Goal: Task Accomplishment & Management: Use online tool/utility

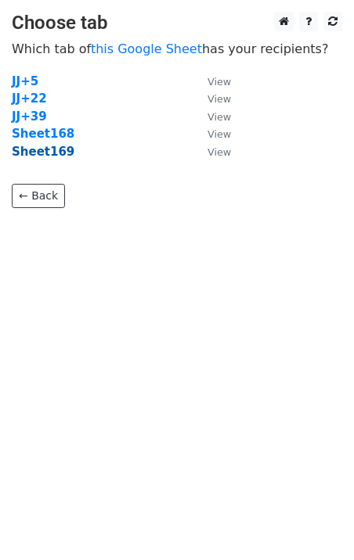
click at [53, 156] on strong "Sheet169" at bounding box center [43, 152] width 63 height 14
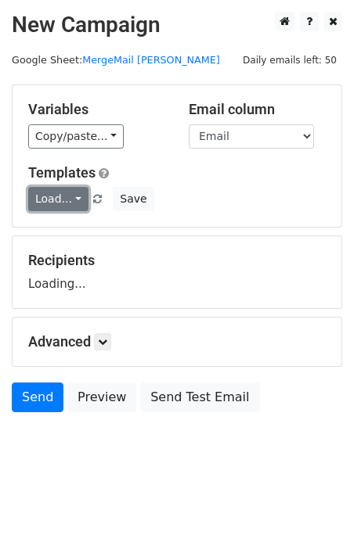
click at [60, 192] on link "Load..." at bounding box center [58, 199] width 60 height 24
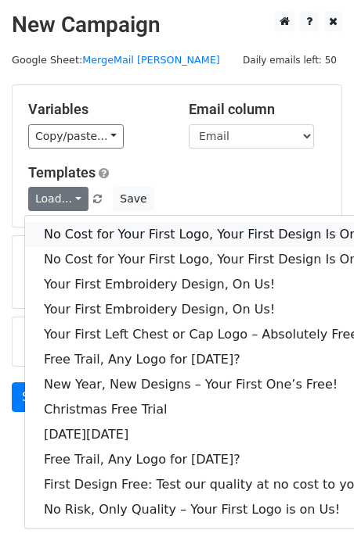
click at [88, 225] on link "No Cost for Your First Logo, Your First Design Is On Us!" at bounding box center [212, 234] width 375 height 25
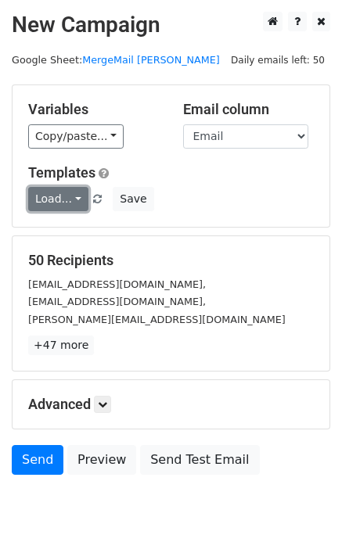
click at [63, 200] on link "Load..." at bounding box center [58, 199] width 60 height 24
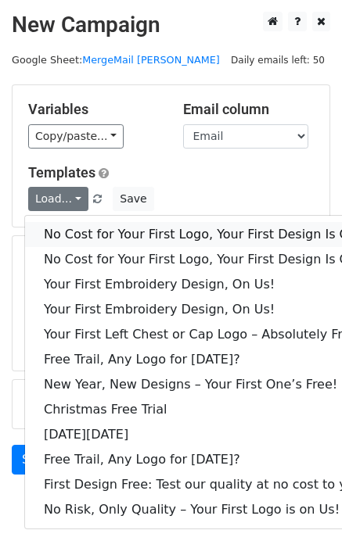
click at [106, 237] on link "No Cost for Your First Logo, Your First Design Is On Us!" at bounding box center [212, 234] width 375 height 25
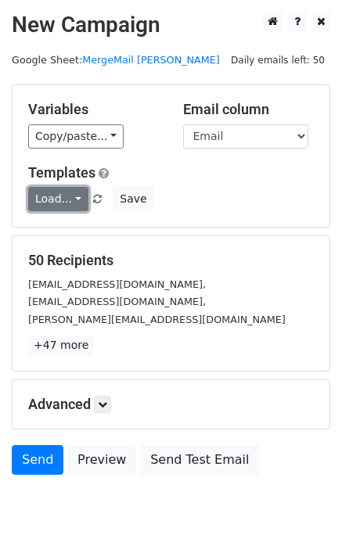
click at [48, 197] on link "Load..." at bounding box center [58, 199] width 60 height 24
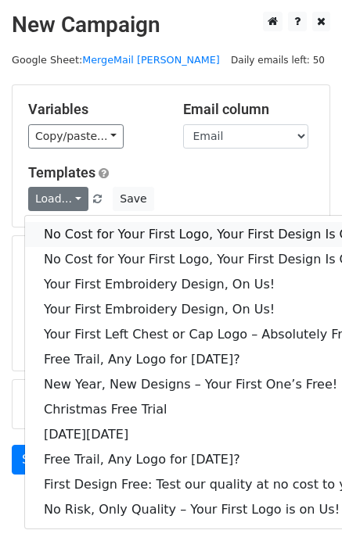
click at [102, 239] on link "No Cost for Your First Logo, Your First Design Is On Us!" at bounding box center [212, 234] width 375 height 25
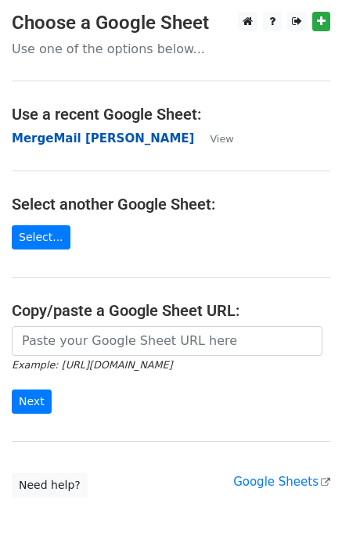
click at [31, 141] on strong "MergeMail [PERSON_NAME]" at bounding box center [103, 138] width 182 height 14
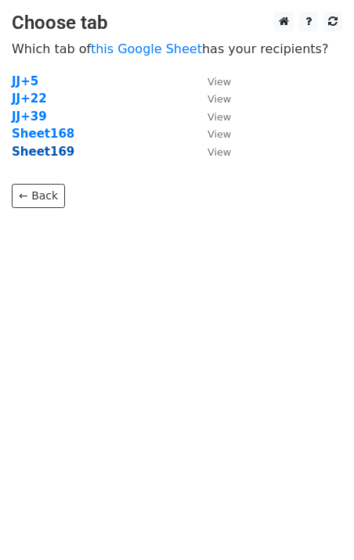
click at [47, 155] on strong "Sheet169" at bounding box center [43, 152] width 63 height 14
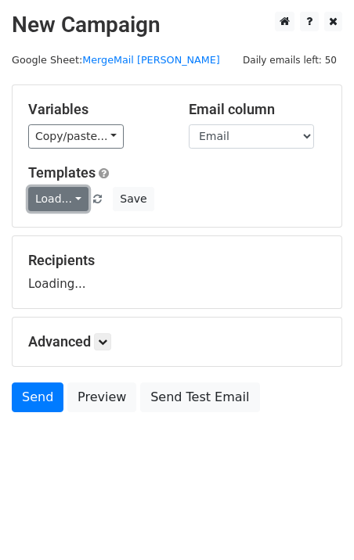
click at [62, 200] on link "Load..." at bounding box center [58, 199] width 60 height 24
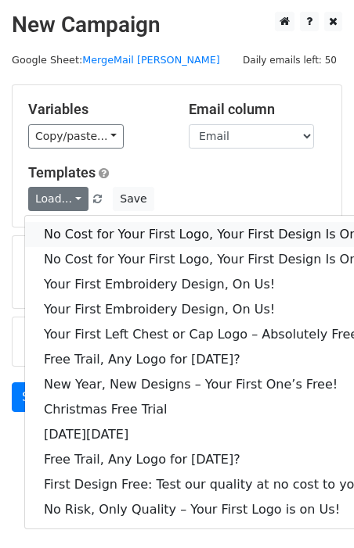
click at [85, 233] on link "No Cost for Your First Logo, Your First Design Is On Us!" at bounding box center [212, 234] width 375 height 25
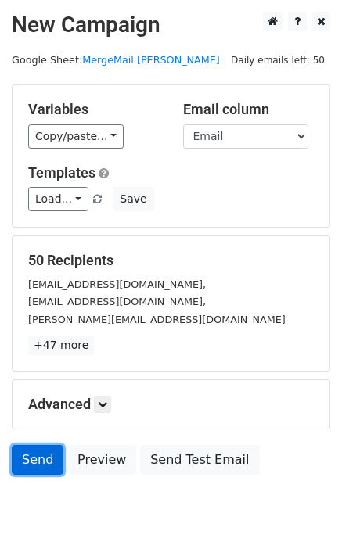
click at [38, 454] on link "Send" at bounding box center [38, 460] width 52 height 30
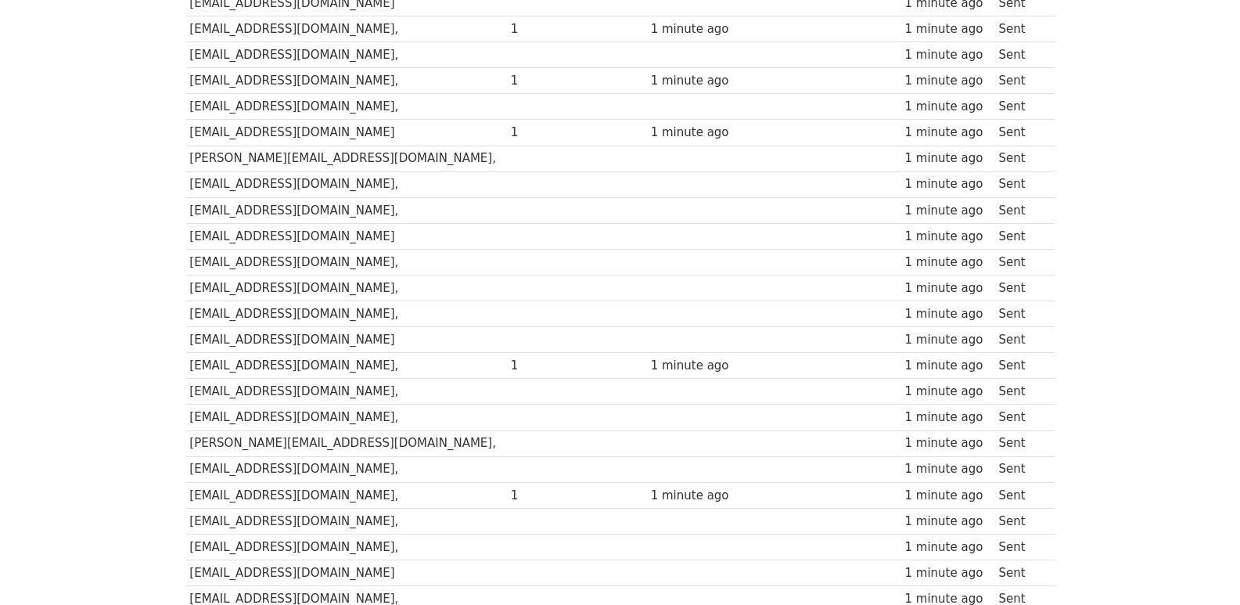
scroll to position [1089, 0]
